Goal: Navigation & Orientation: Find specific page/section

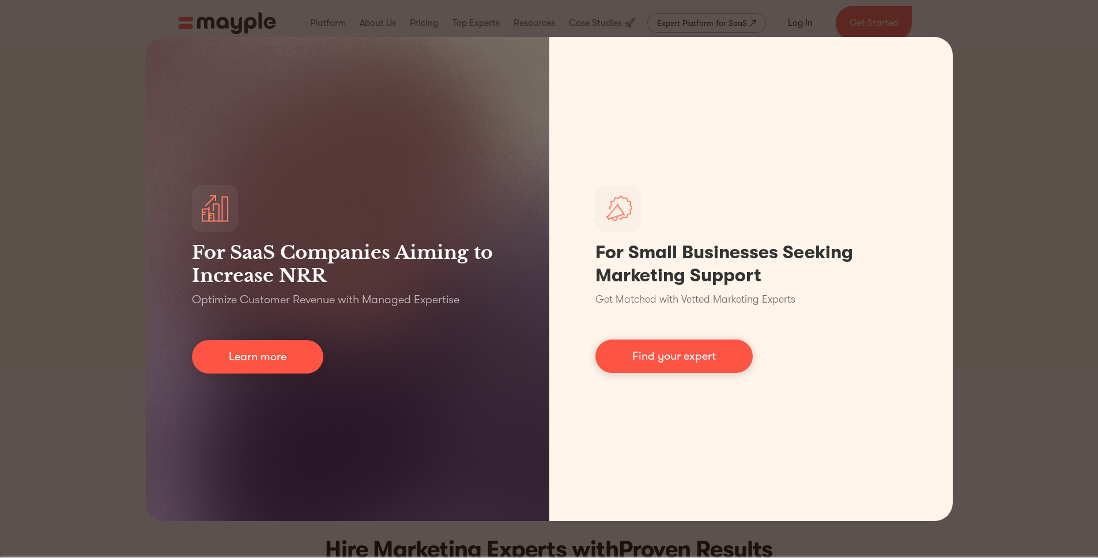
click at [1039, 51] on div "For SaaS Companies Aiming to Increase NRR Optimize Customer Revenue with Manage…" at bounding box center [549, 279] width 1098 height 558
click at [1061, 191] on div "For SaaS Companies Aiming to Increase NRR Optimize Customer Revenue with Manage…" at bounding box center [549, 279] width 1098 height 558
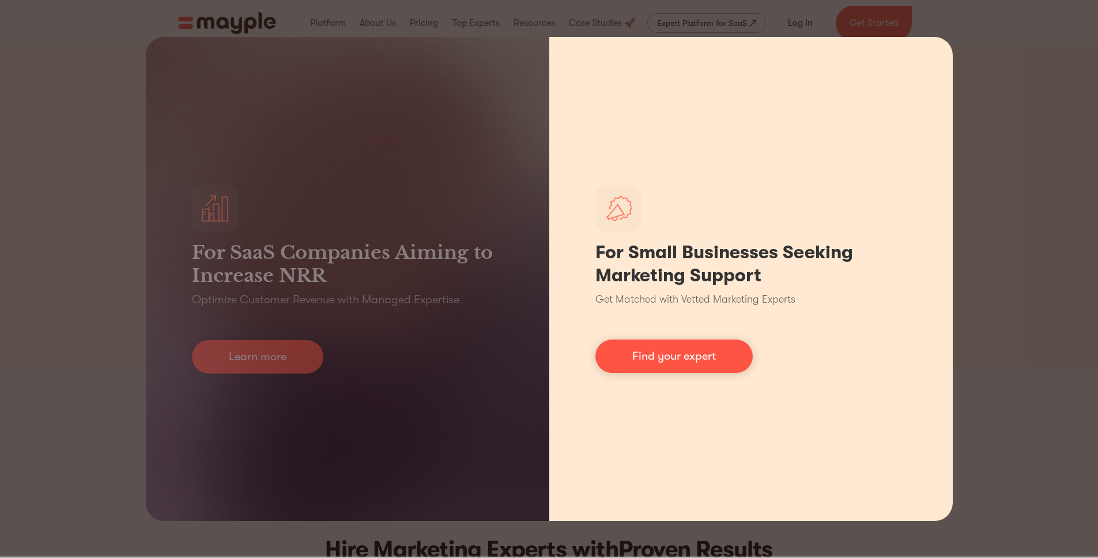
click at [934, 56] on div "For Small Businesses Seeking Marketing Support Get Matched with Vetted Marketin…" at bounding box center [751, 279] width 404 height 484
click at [921, 56] on div "For Small Businesses Seeking Marketing Support Get Matched with Vetted Marketin…" at bounding box center [751, 279] width 404 height 484
click at [930, 63] on div "For Small Businesses Seeking Marketing Support Get Matched with Vetted Marketin…" at bounding box center [751, 279] width 404 height 484
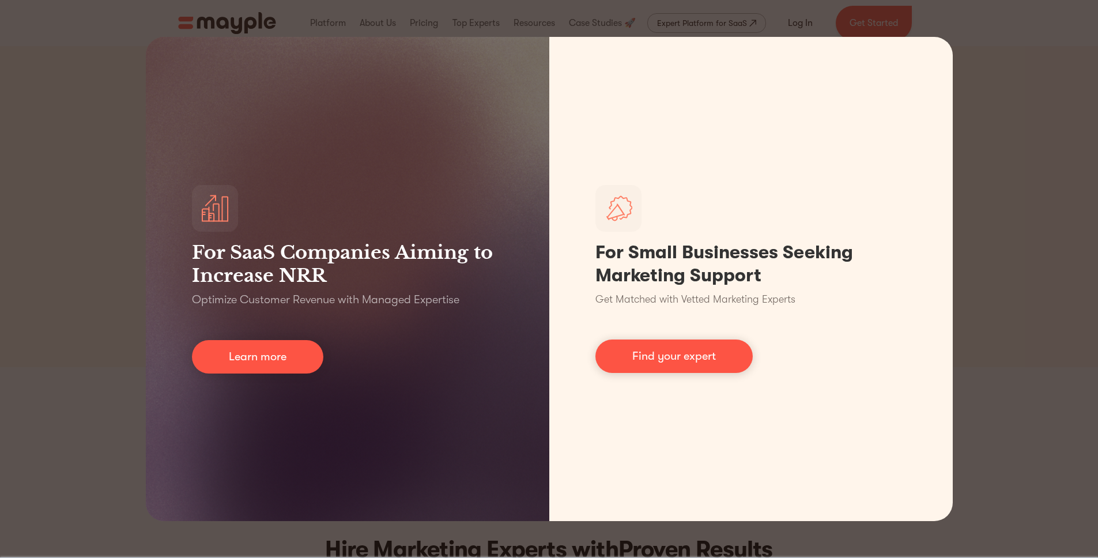
click at [1077, 13] on div "For SaaS Companies Aiming to Increase NRR Optimize Customer Revenue with Manage…" at bounding box center [549, 279] width 1098 height 558
click at [1087, 8] on div "For SaaS Companies Aiming to Increase NRR Optimize Customer Revenue with Manage…" at bounding box center [549, 279] width 1098 height 558
click at [10, 16] on div "For SaaS Companies Aiming to Increase NRR Optimize Customer Revenue with Manage…" at bounding box center [549, 279] width 1098 height 558
click at [8, 539] on div "For SaaS Companies Aiming to Increase NRR Optimize Customer Revenue with Manage…" at bounding box center [549, 279] width 1098 height 558
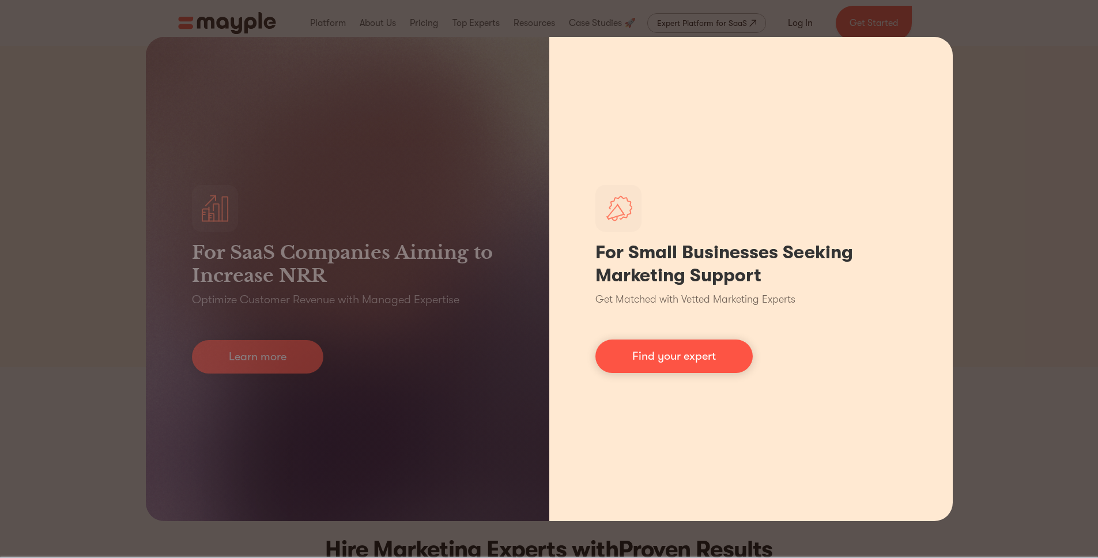
click at [921, 47] on div "For Small Businesses Seeking Marketing Support Get Matched with Vetted Marketin…" at bounding box center [751, 279] width 404 height 484
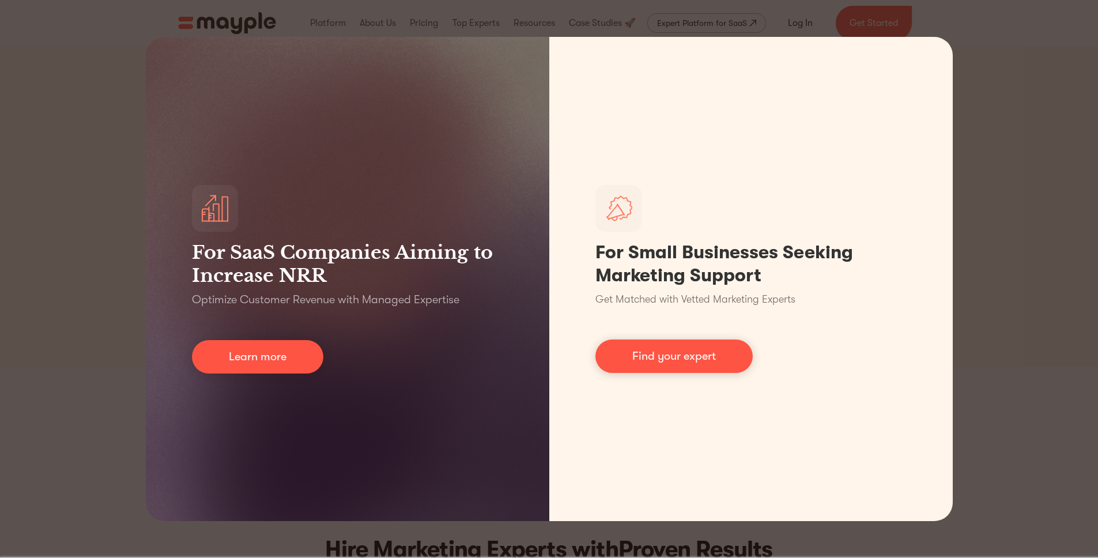
click at [975, 364] on div "For SaaS Companies Aiming to Increase NRR Optimize Customer Revenue with Manage…" at bounding box center [549, 279] width 1098 height 558
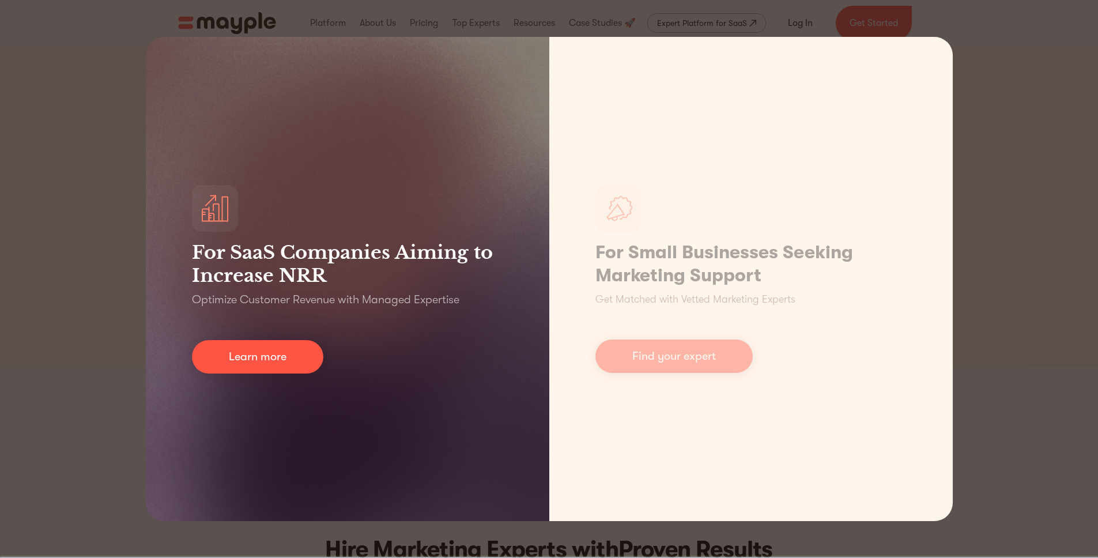
click at [408, 429] on div "For SaaS Companies Aiming to Increase NRR Optimize Customer Revenue with Manage…" at bounding box center [348, 279] width 404 height 484
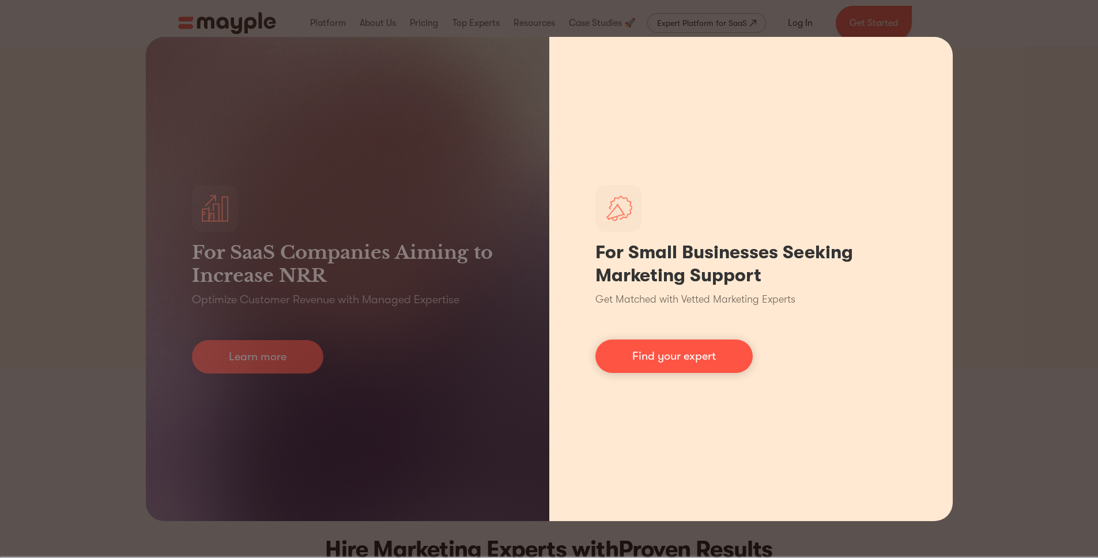
click at [640, 302] on p "Get Matched with Vetted Marketing Experts" at bounding box center [695, 300] width 200 height 16
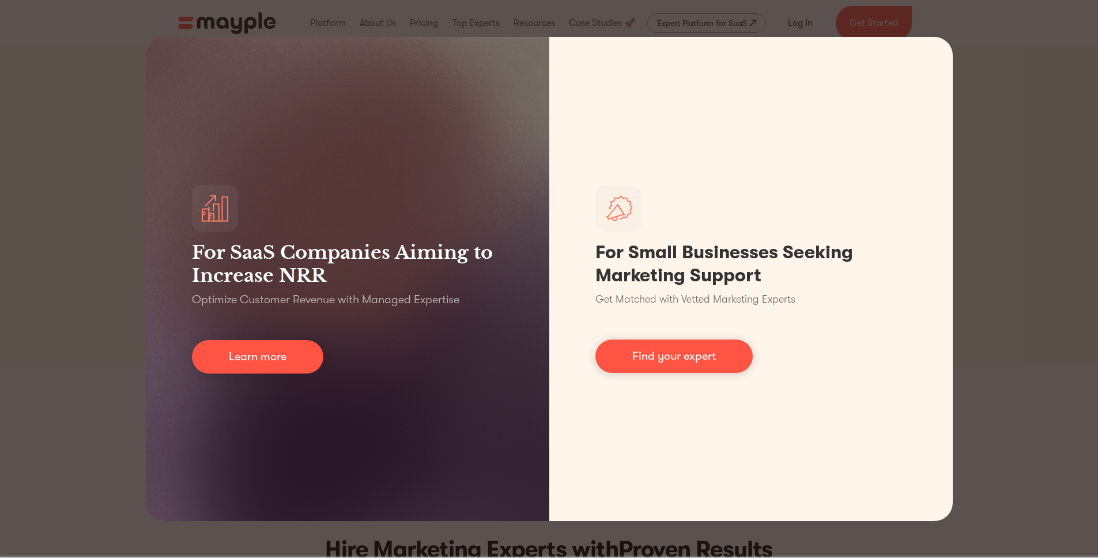
click at [1055, 501] on div "For SaaS Companies Aiming to Increase NRR Optimize Customer Revenue with Manage…" at bounding box center [549, 279] width 1098 height 558
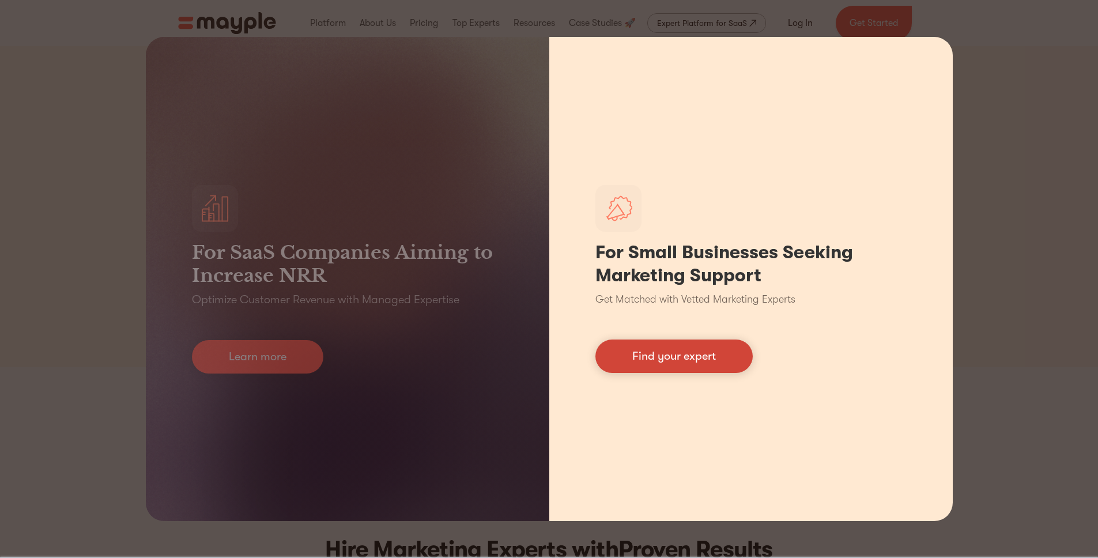
click at [705, 365] on link "Find your expert" at bounding box center [673, 356] width 157 height 33
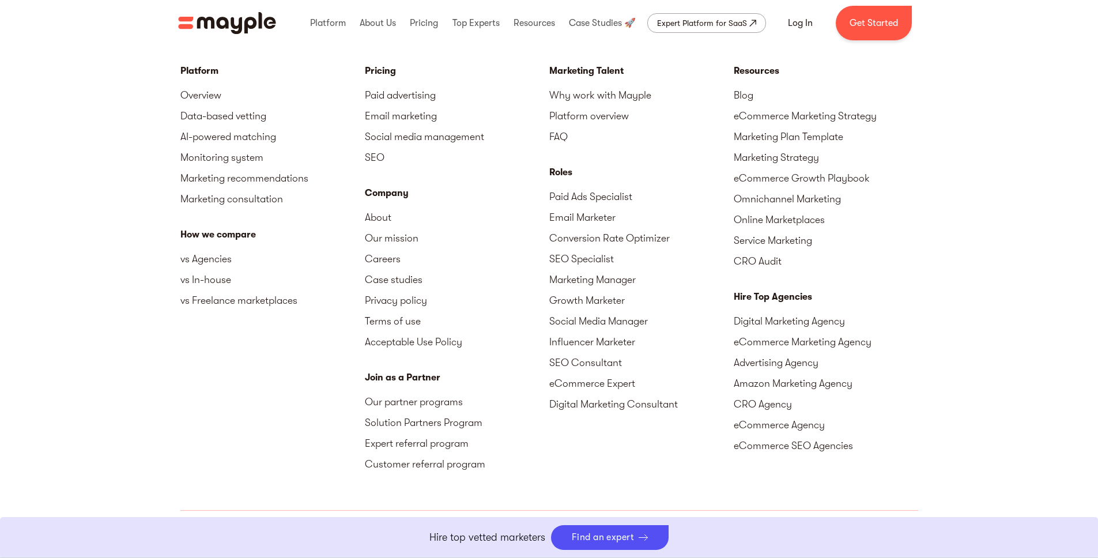
scroll to position [5084, 0]
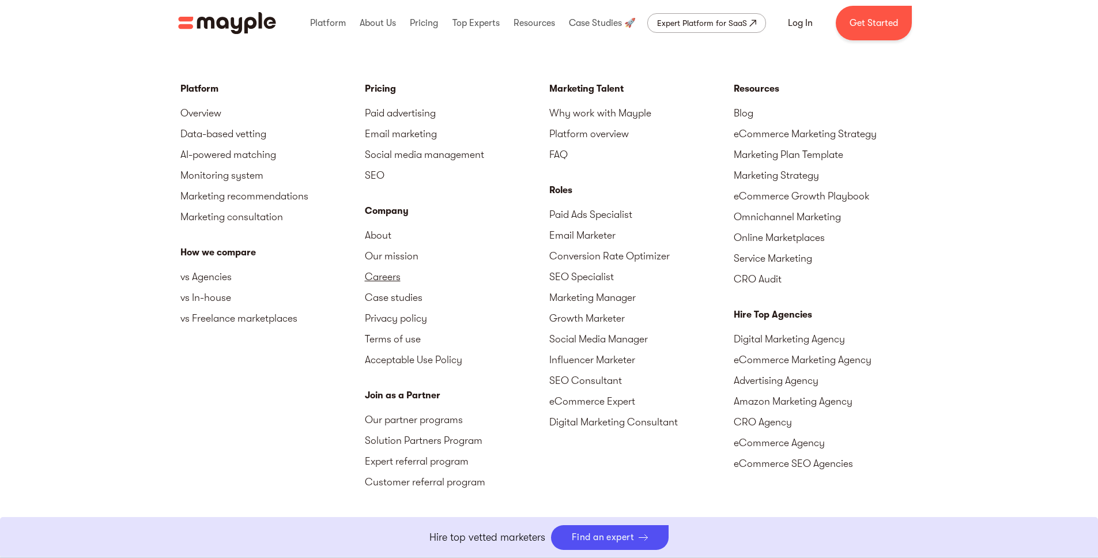
click at [379, 279] on link "Careers" at bounding box center [457, 276] width 184 height 21
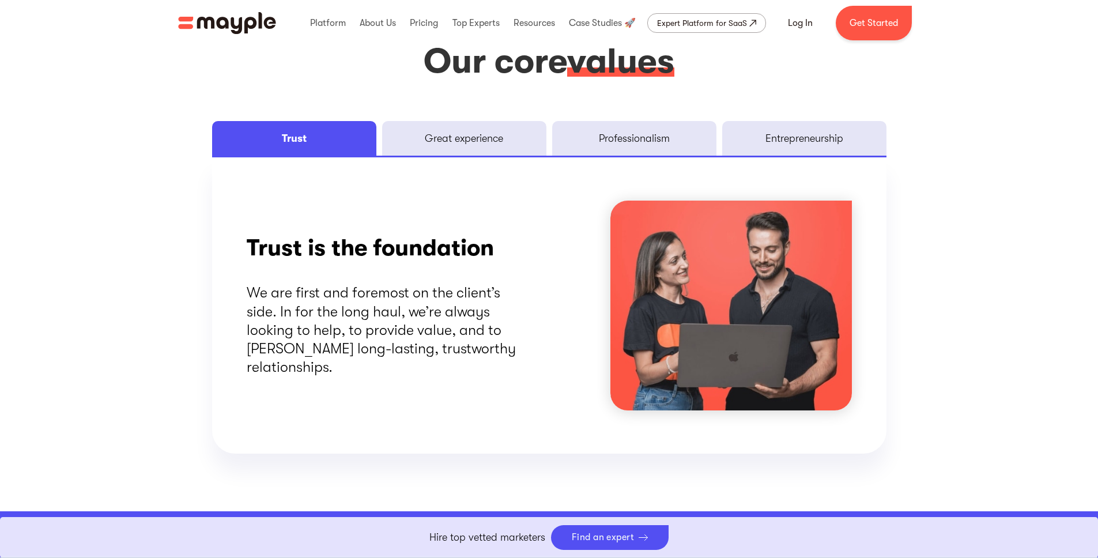
scroll to position [1509, 0]
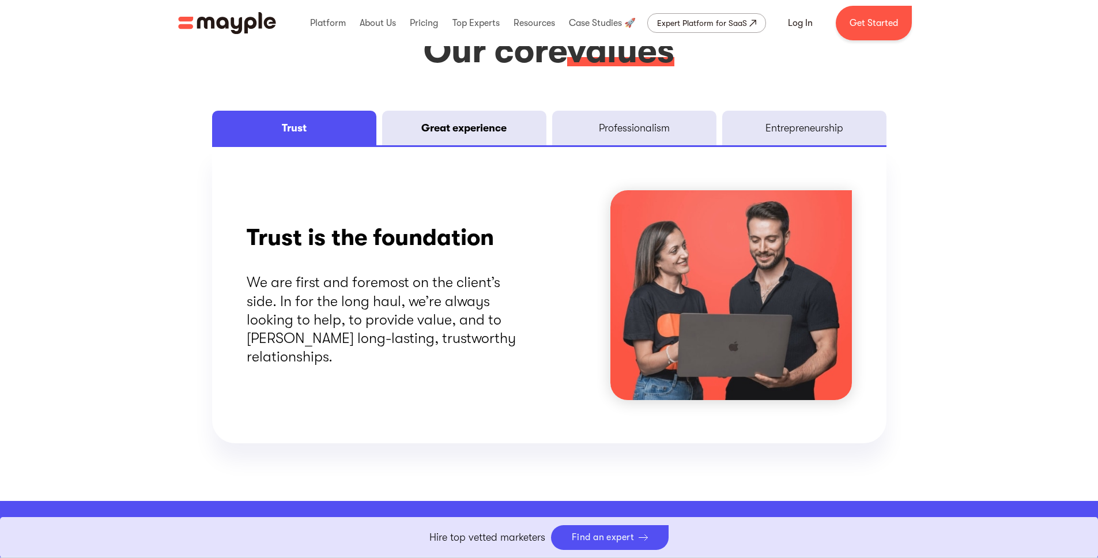
click at [493, 129] on div "Great experience" at bounding box center [463, 128] width 85 height 14
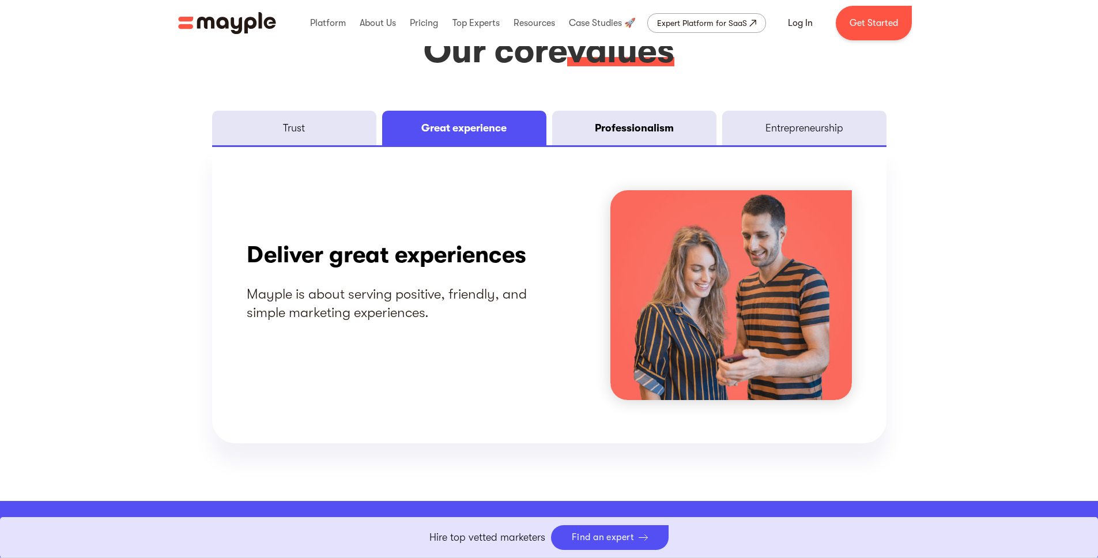
click at [602, 128] on div "Professionalism" at bounding box center [634, 128] width 79 height 14
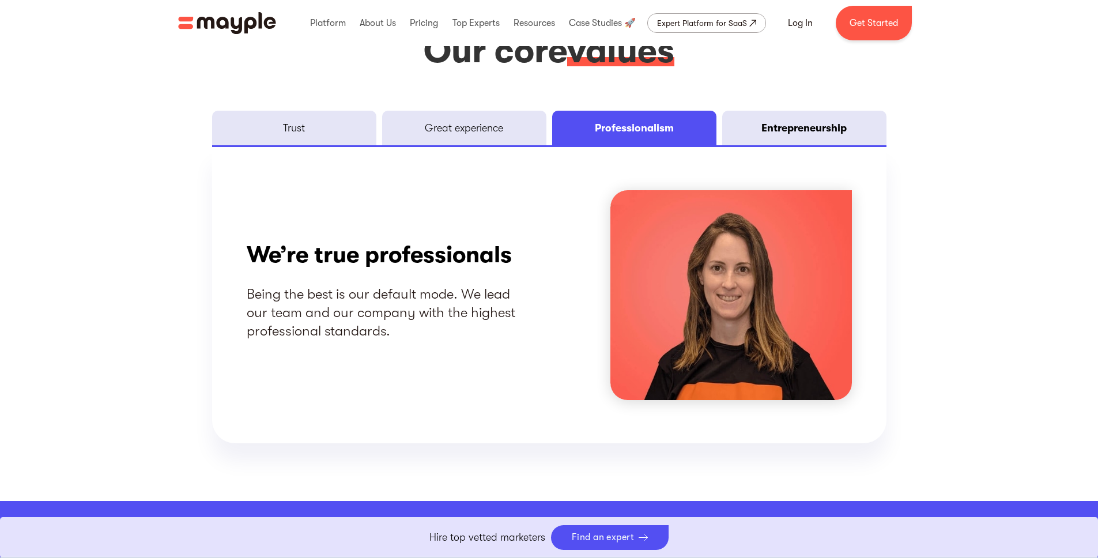
click at [764, 133] on div "Entrepreneurship" at bounding box center [804, 128] width 85 height 14
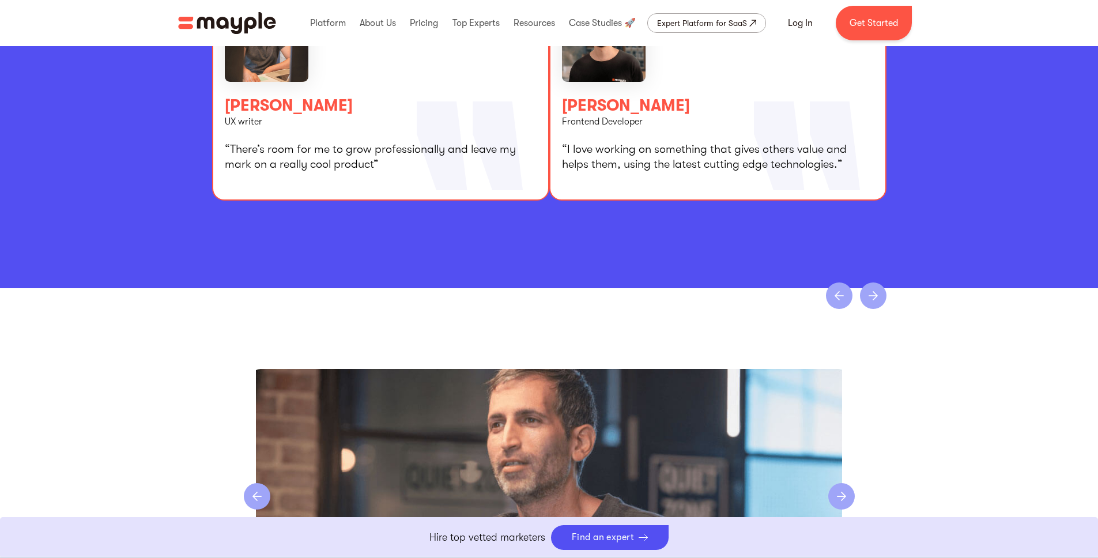
scroll to position [2212, 0]
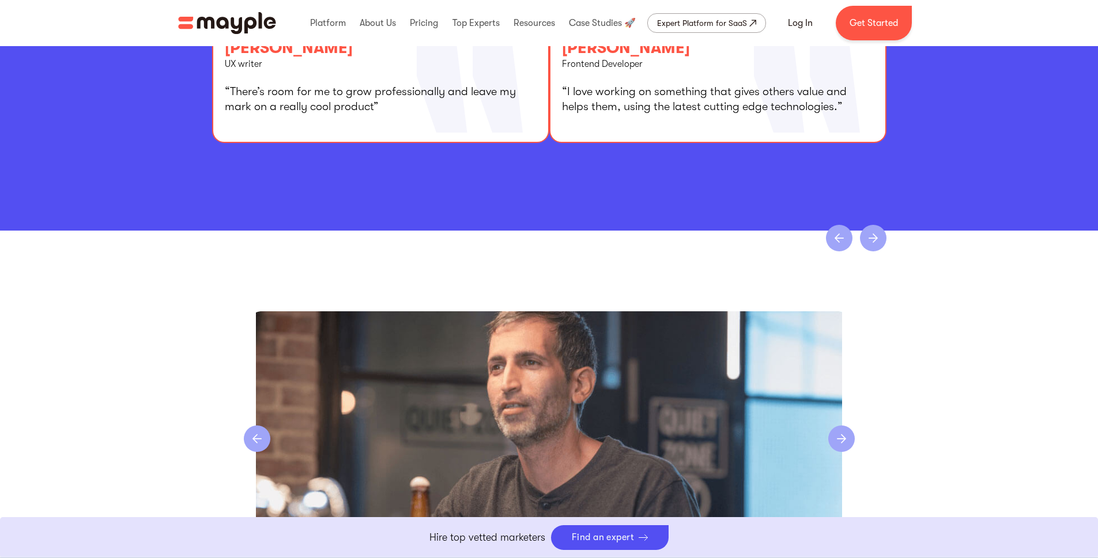
click at [873, 238] on div "next slide" at bounding box center [873, 238] width 27 height 27
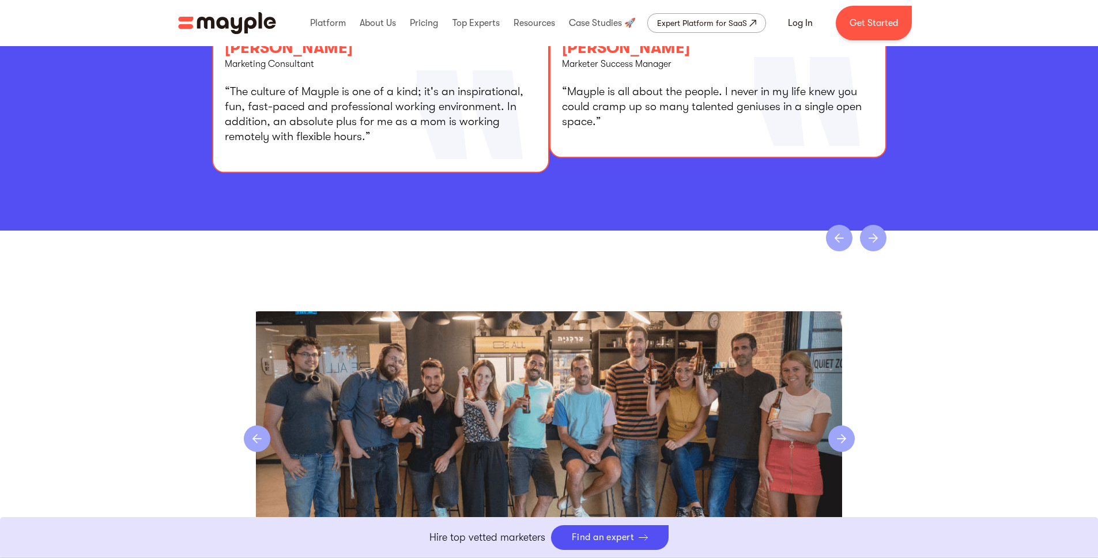
click at [873, 238] on div "next slide" at bounding box center [873, 238] width 27 height 27
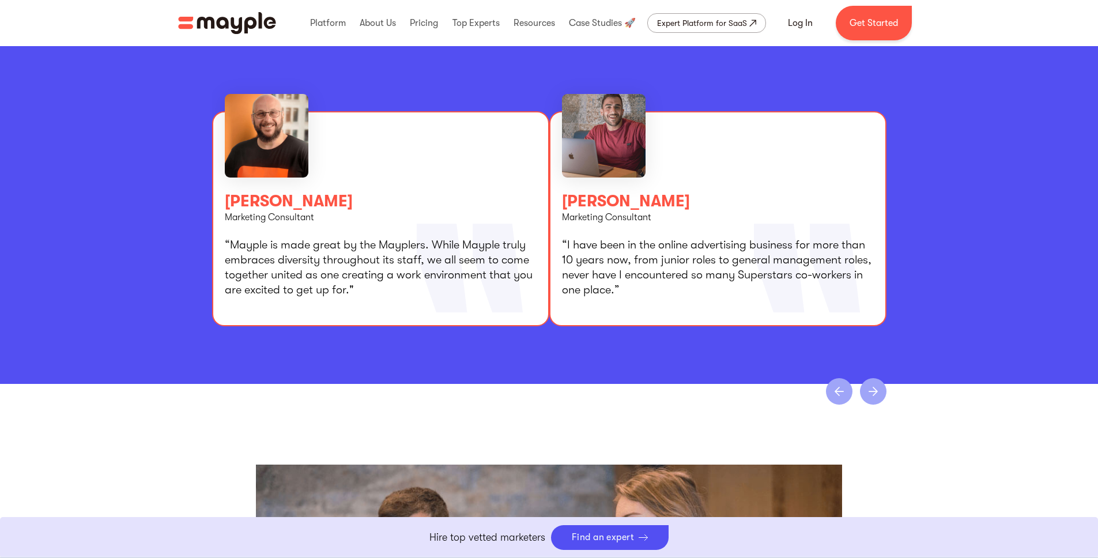
scroll to position [2063, 0]
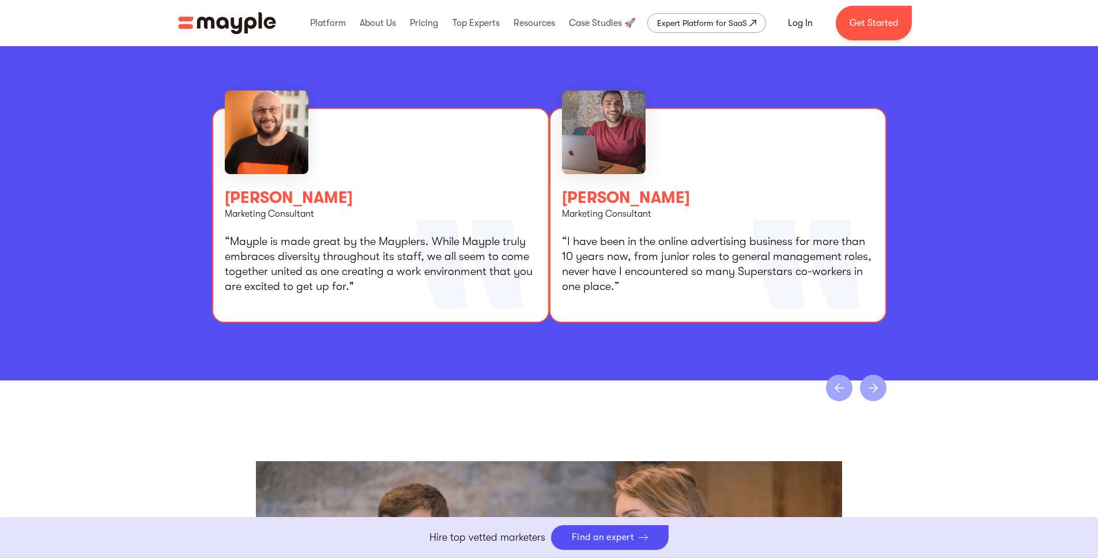
click at [872, 389] on div "next slide" at bounding box center [873, 388] width 27 height 27
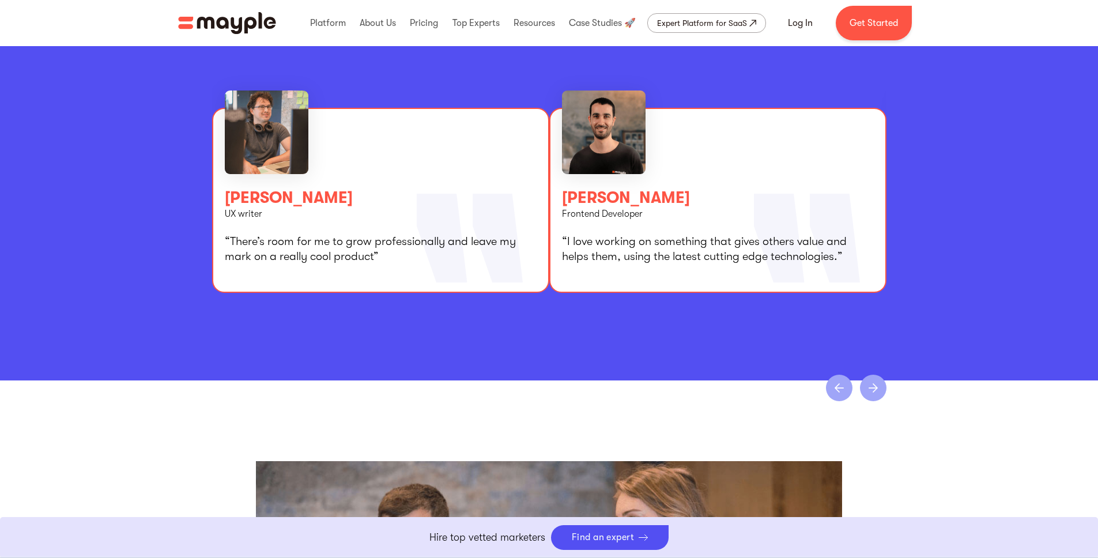
click at [872, 389] on div "next slide" at bounding box center [873, 388] width 27 height 27
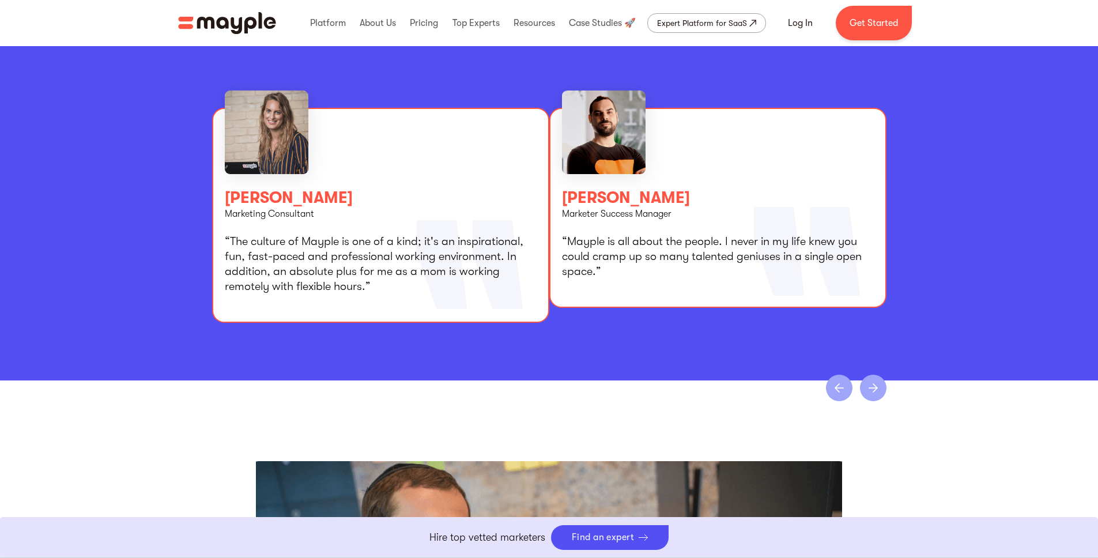
click at [872, 389] on div "next slide" at bounding box center [873, 388] width 27 height 27
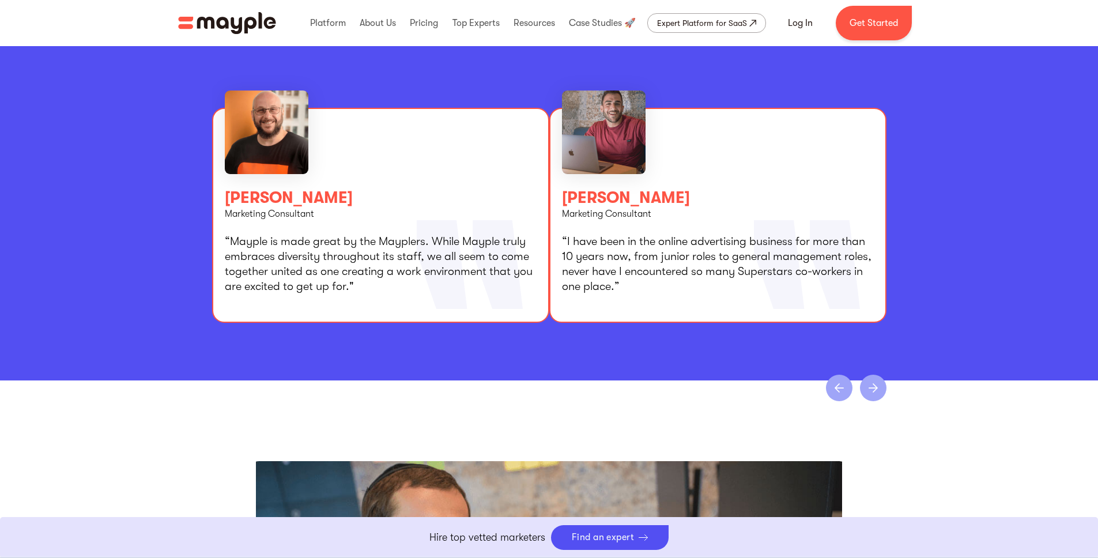
click at [872, 389] on div "next slide" at bounding box center [873, 388] width 27 height 27
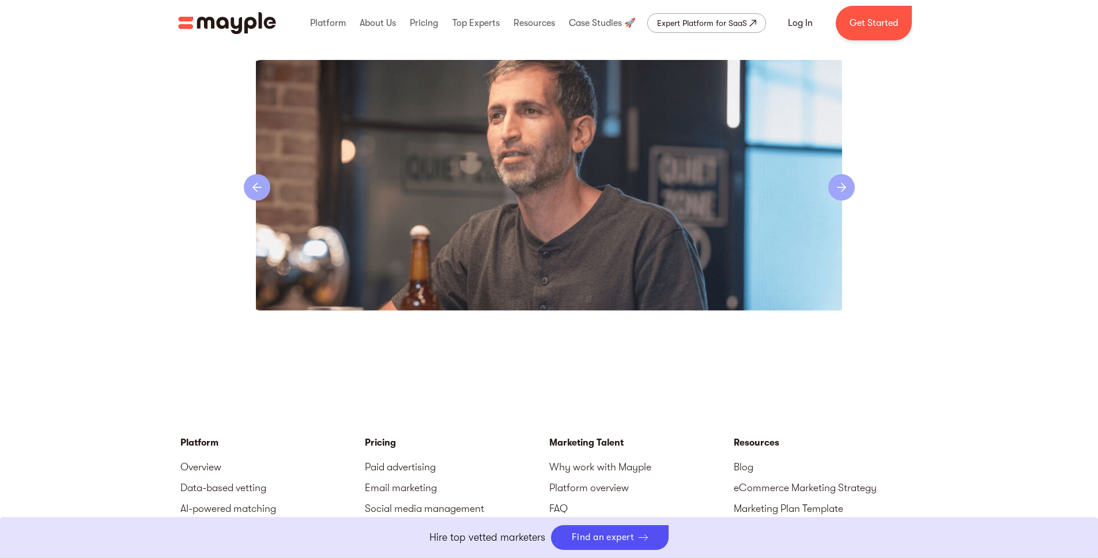
scroll to position [2456, 0]
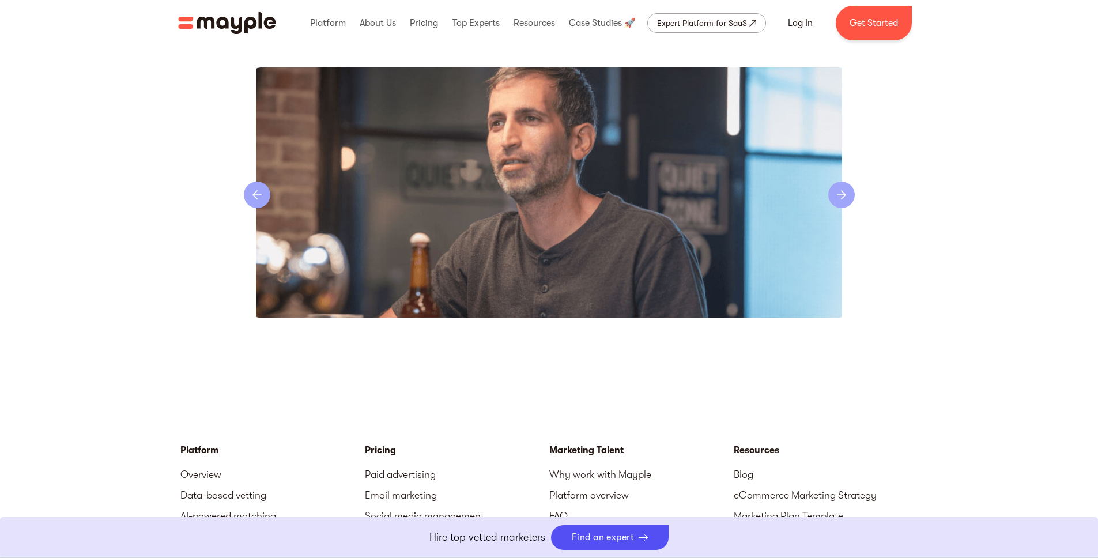
click at [842, 197] on div "next slide" at bounding box center [841, 195] width 27 height 27
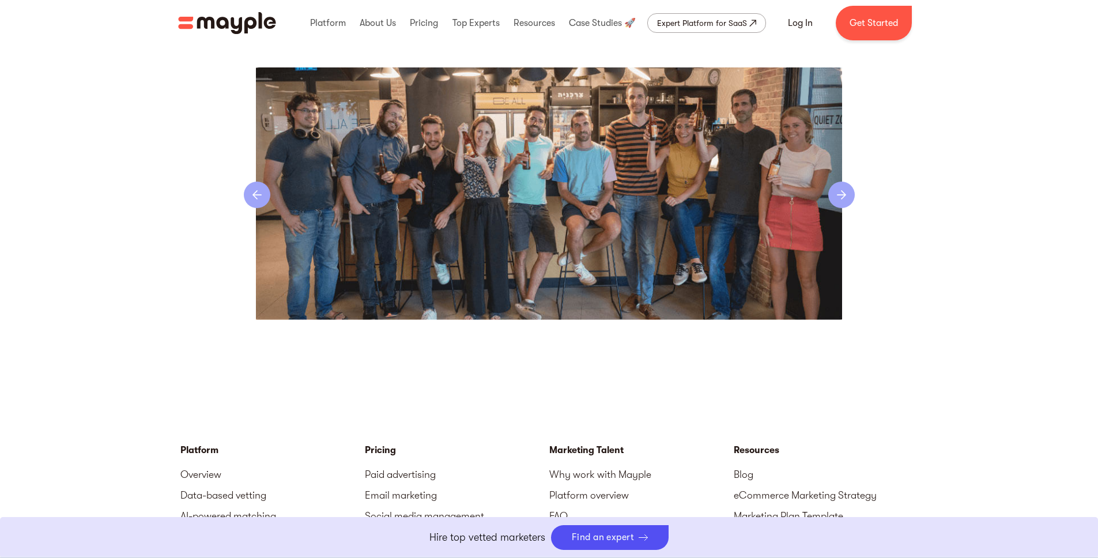
click at [842, 197] on div "next slide" at bounding box center [841, 195] width 27 height 27
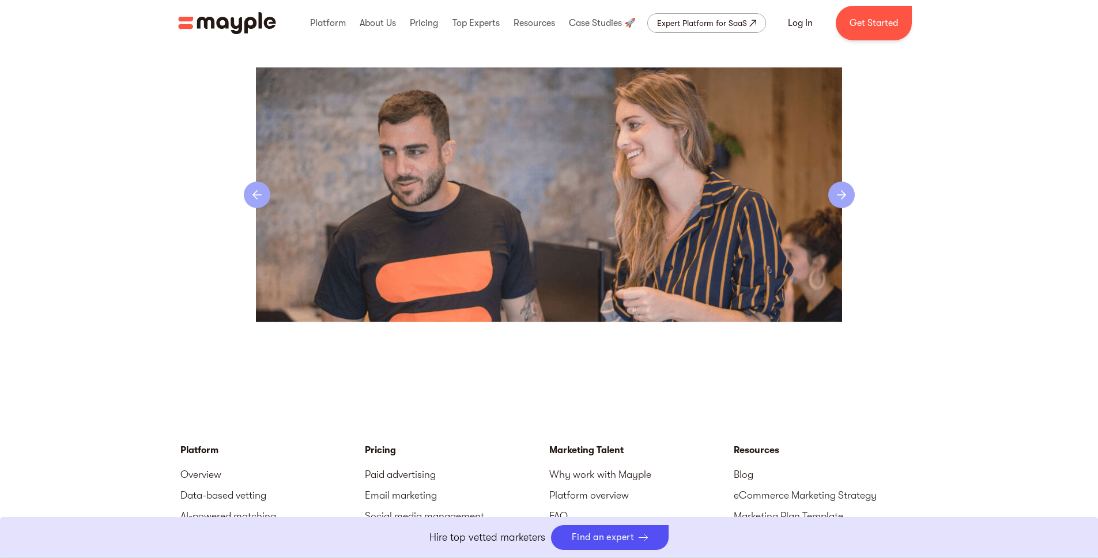
click at [842, 197] on div "next slide" at bounding box center [841, 195] width 27 height 27
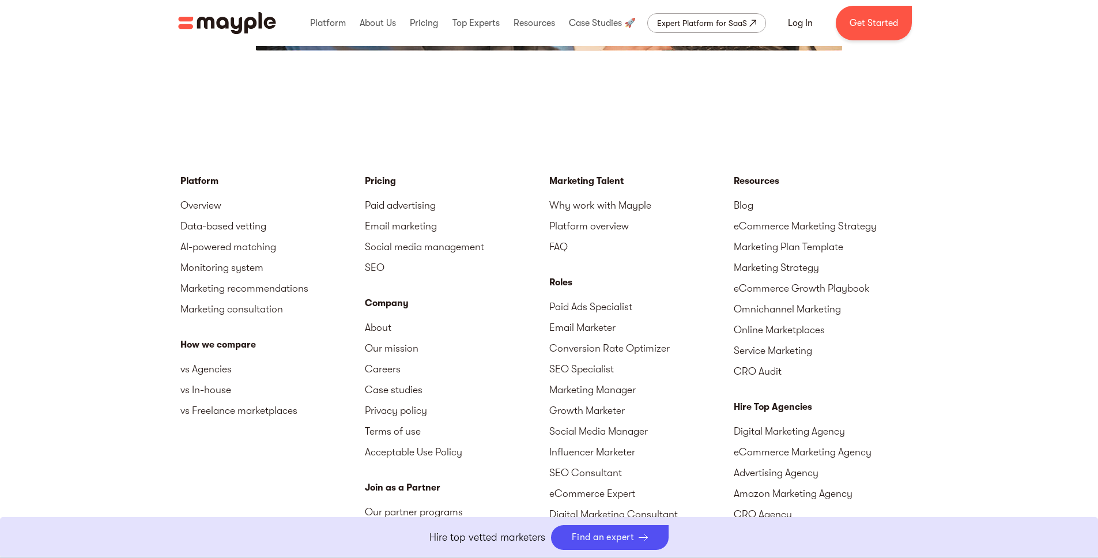
scroll to position [2852, 0]
